Goal: Transaction & Acquisition: Purchase product/service

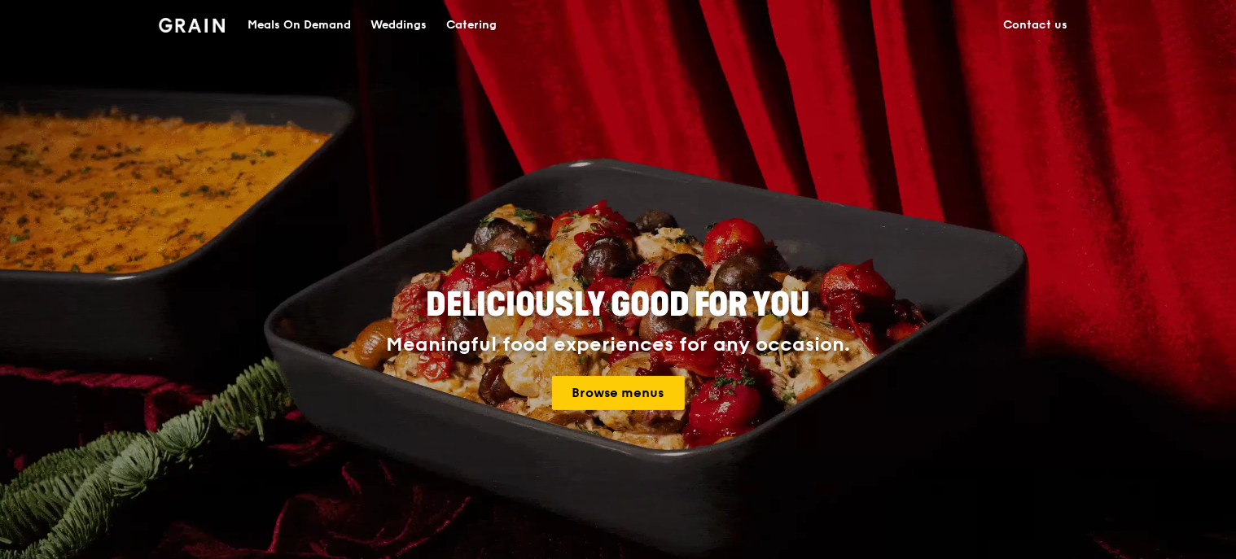
click at [489, 25] on div "Catering" at bounding box center [471, 25] width 50 height 49
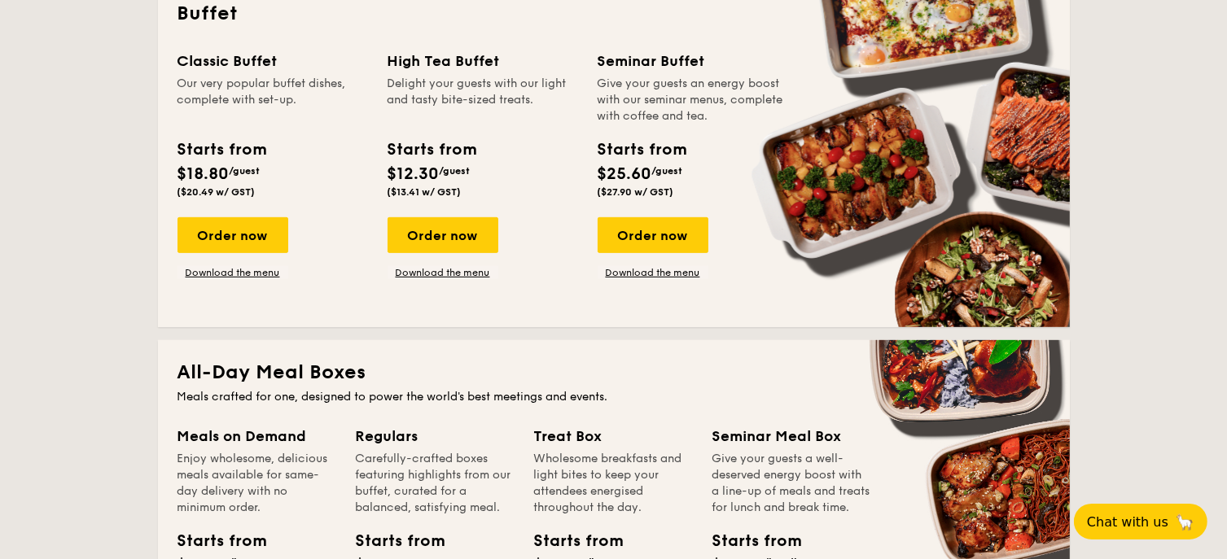
scroll to position [733, 0]
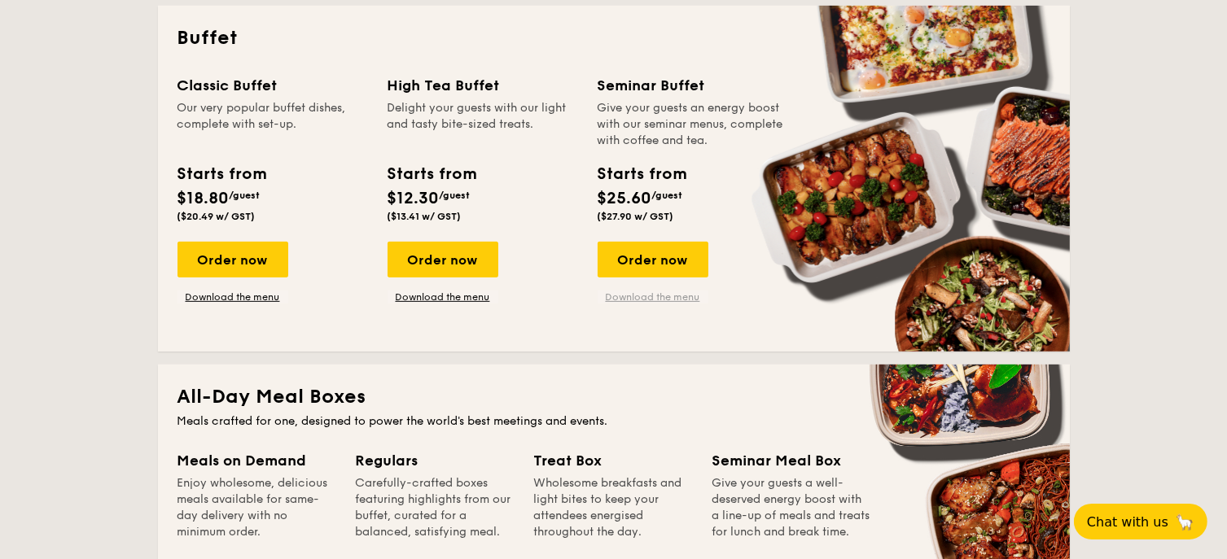
click at [674, 296] on link "Download the menu" at bounding box center [653, 297] width 111 height 13
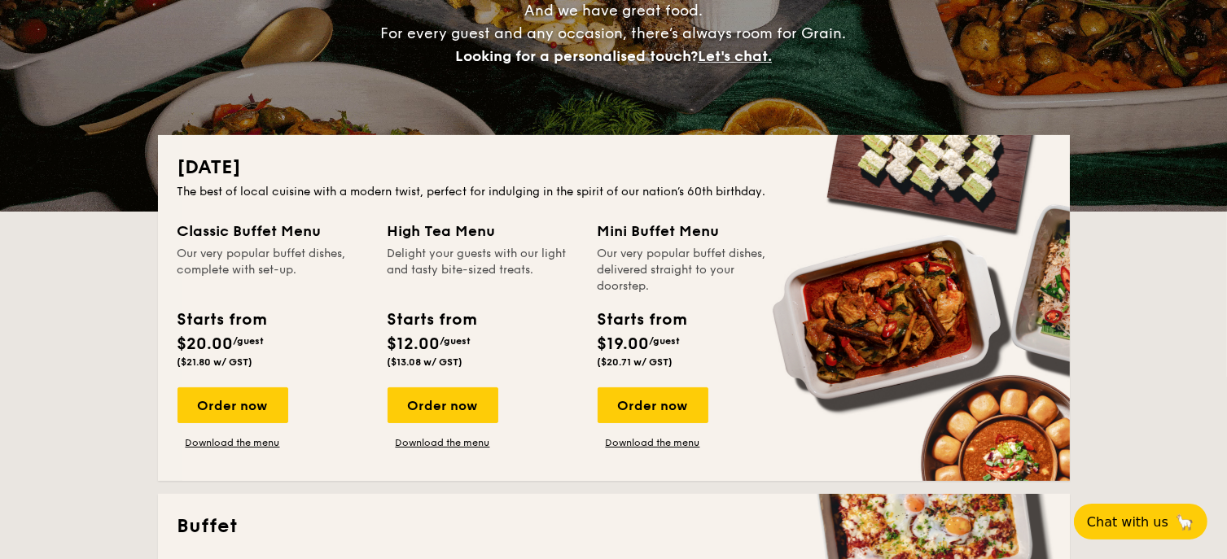
scroll to position [570, 0]
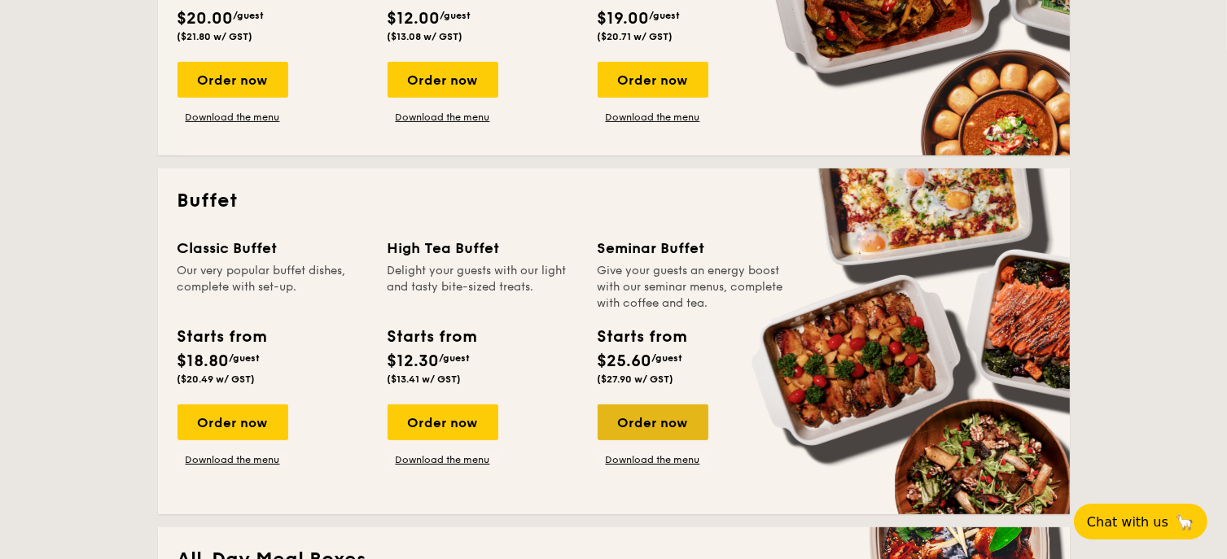
click at [651, 429] on div "Order now" at bounding box center [653, 423] width 111 height 36
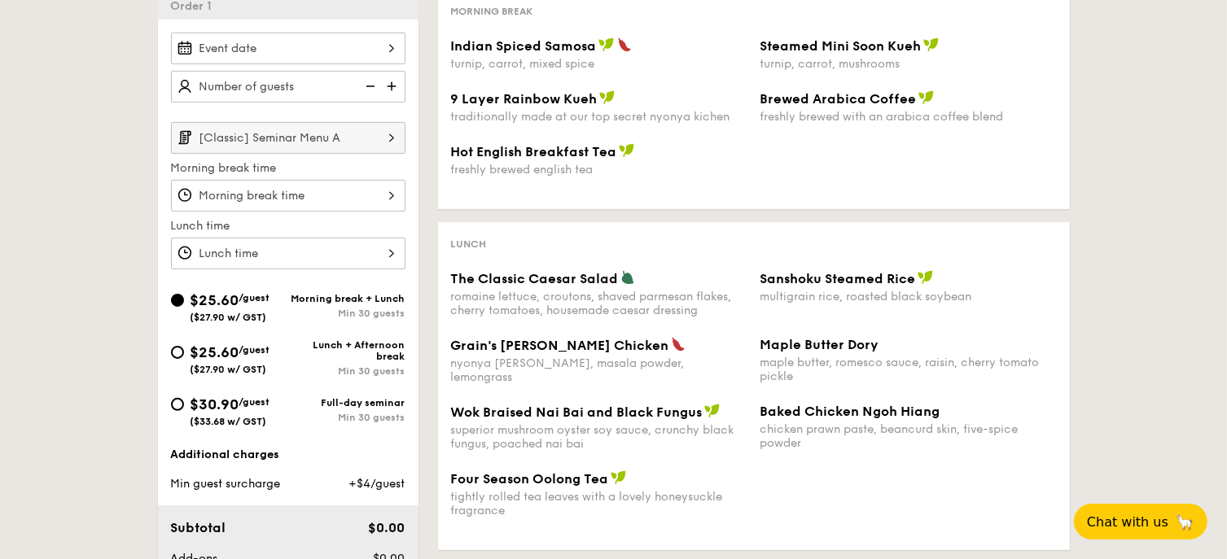
scroll to position [407, 0]
click at [361, 199] on div at bounding box center [288, 197] width 234 height 32
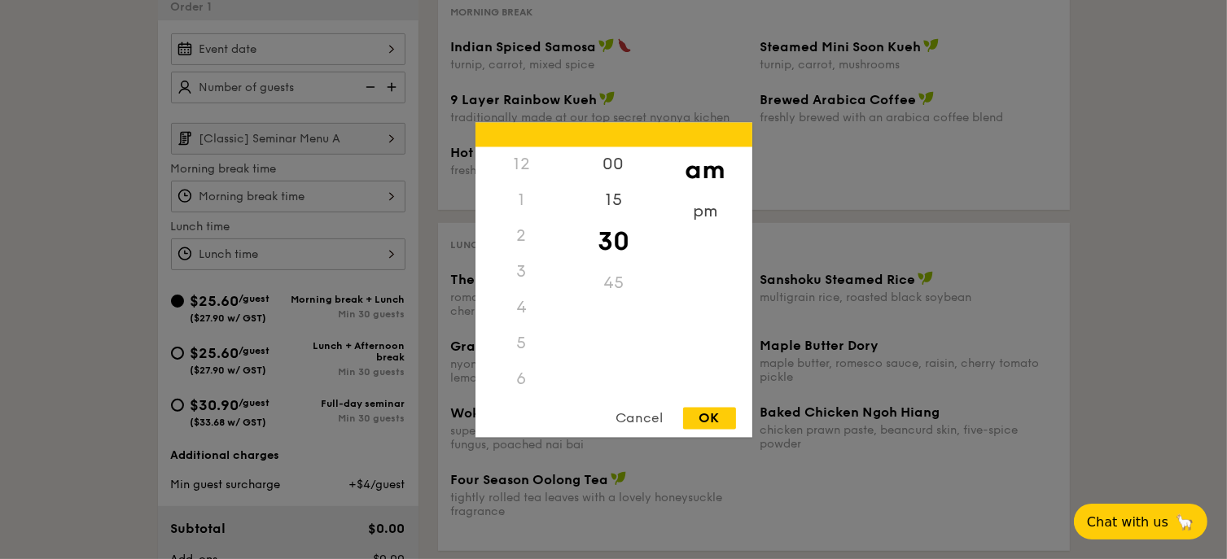
scroll to position [179, 0]
click at [363, 197] on div at bounding box center [613, 279] width 1227 height 559
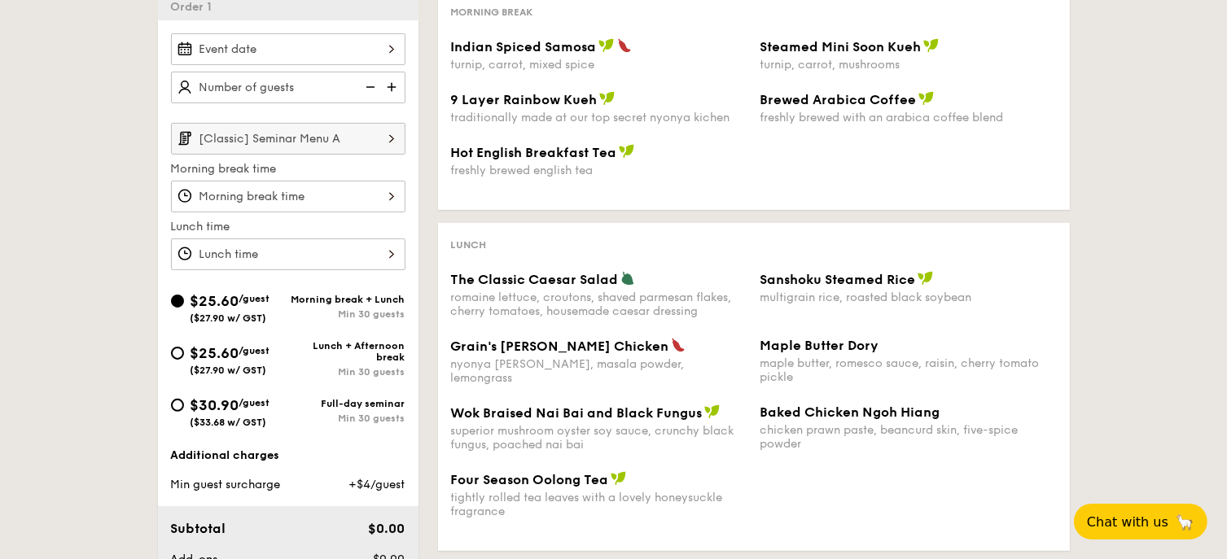
click at [350, 250] on div at bounding box center [288, 255] width 234 height 32
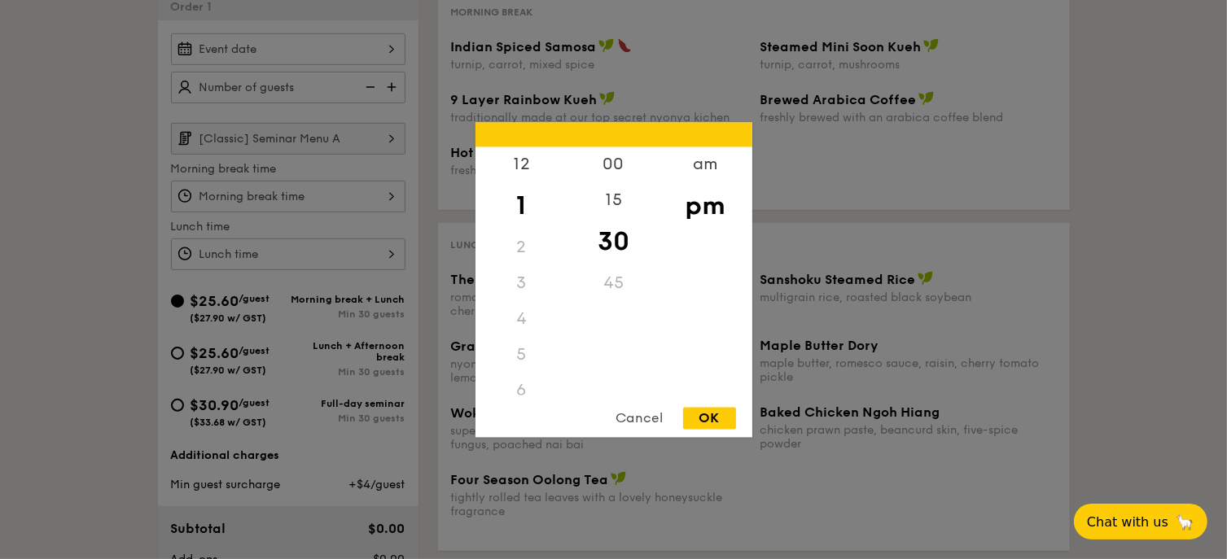
click at [349, 250] on div at bounding box center [613, 279] width 1227 height 559
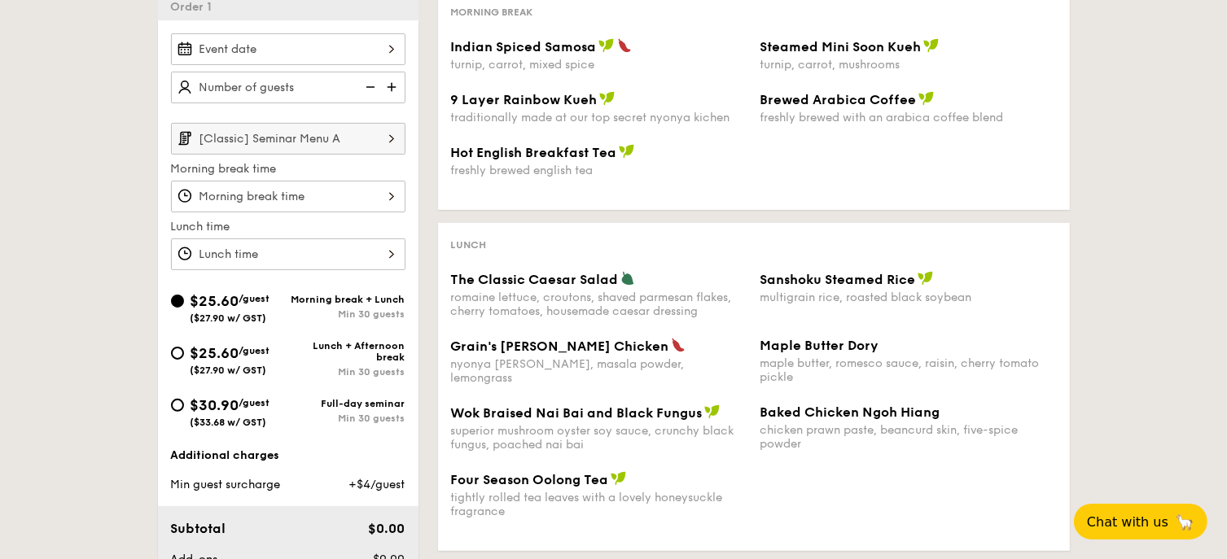
click at [379, 192] on div at bounding box center [288, 197] width 234 height 32
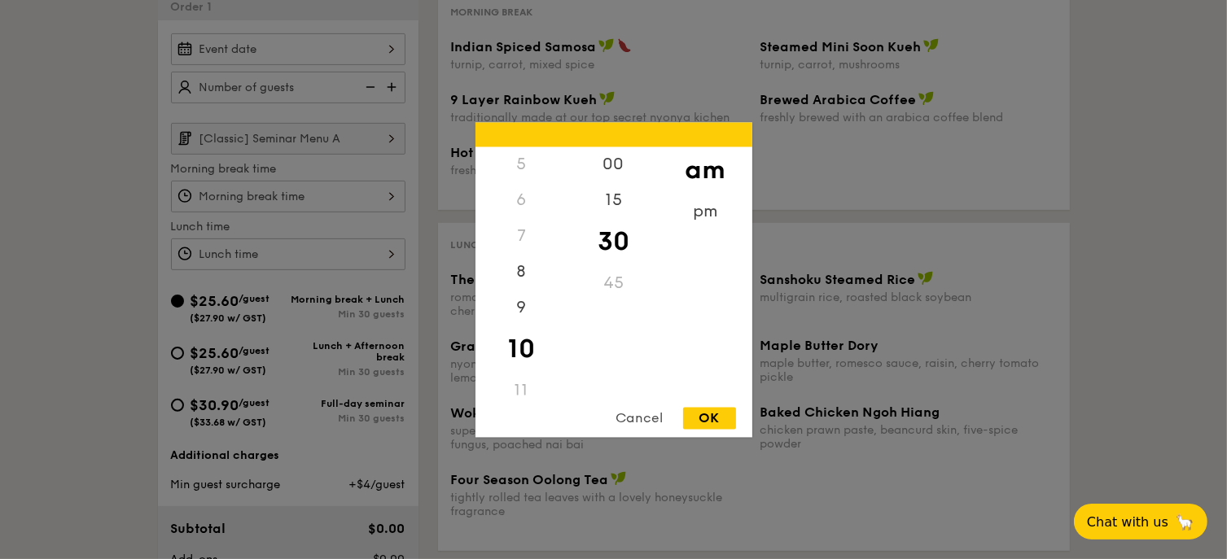
click at [379, 192] on div at bounding box center [613, 279] width 1227 height 559
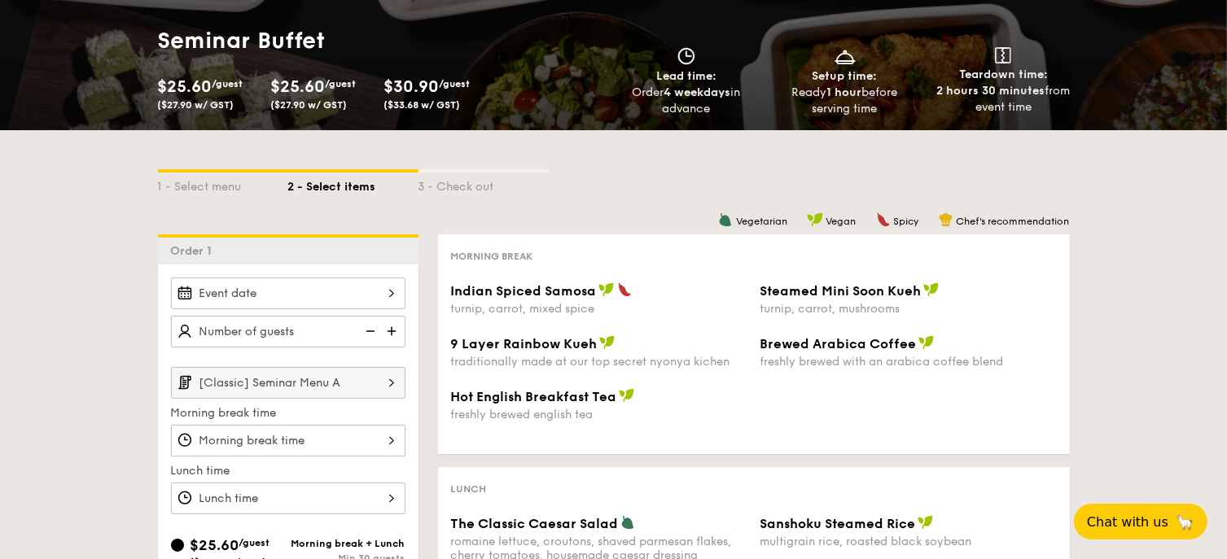
scroll to position [651, 0]
